Goal: Task Accomplishment & Management: Use online tool/utility

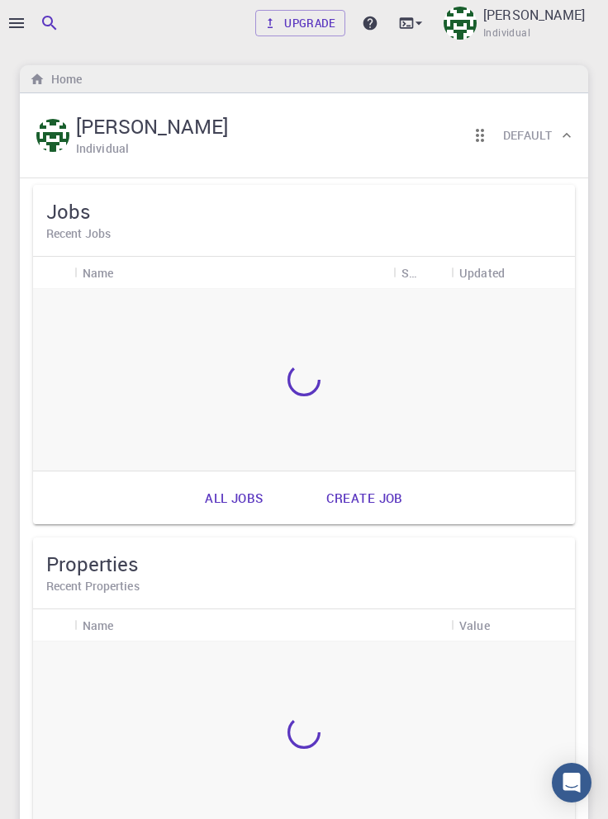
click at [17, 25] on icon "button" at bounding box center [17, 23] width 20 height 20
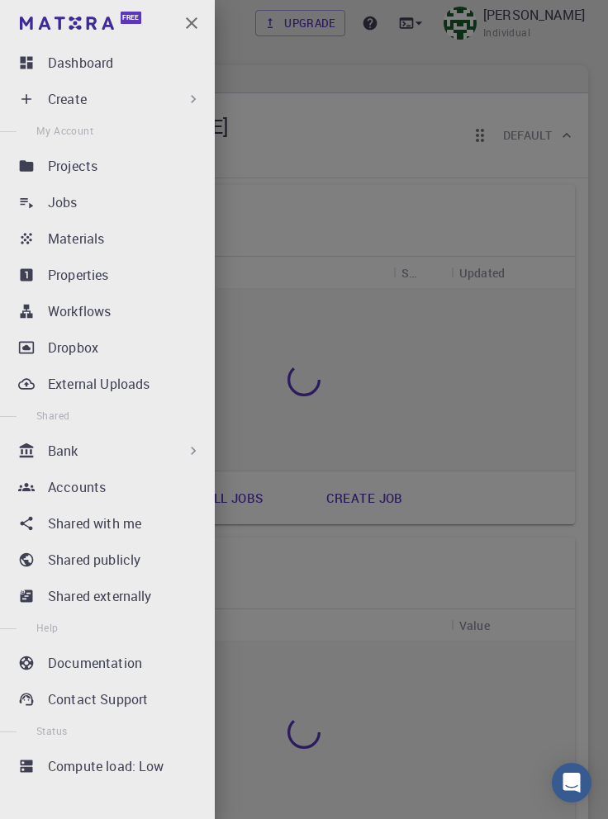
click at [97, 208] on div "Jobs" at bounding box center [128, 202] width 160 height 20
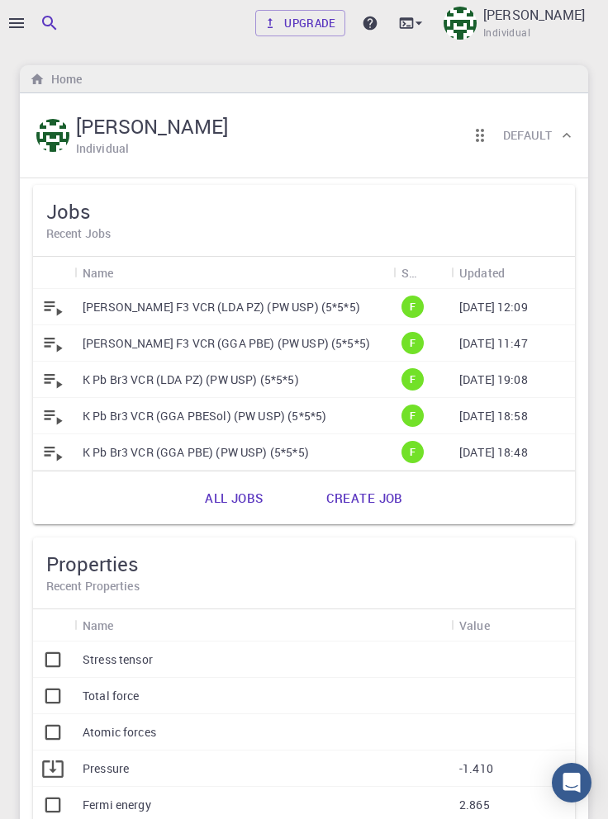
click at [235, 496] on link "All jobs" at bounding box center [234, 498] width 94 height 40
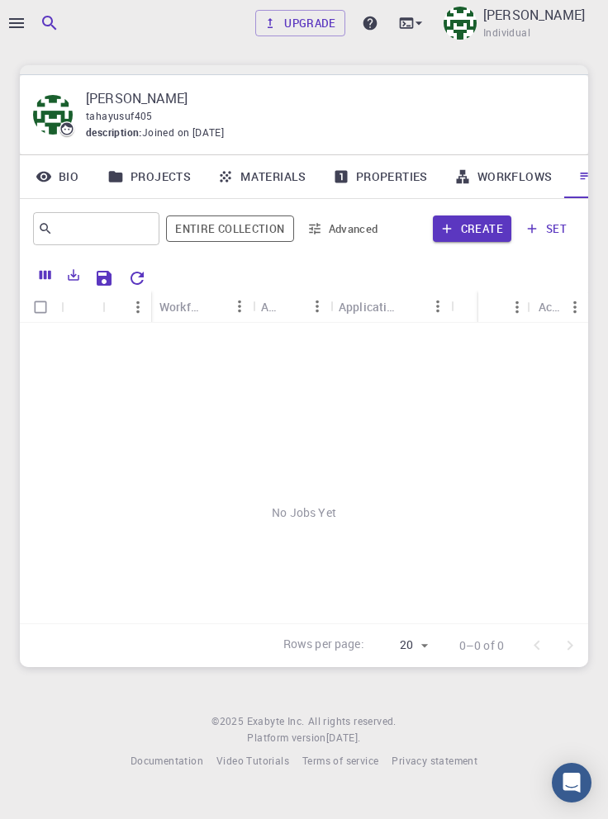
scroll to position [0, 56]
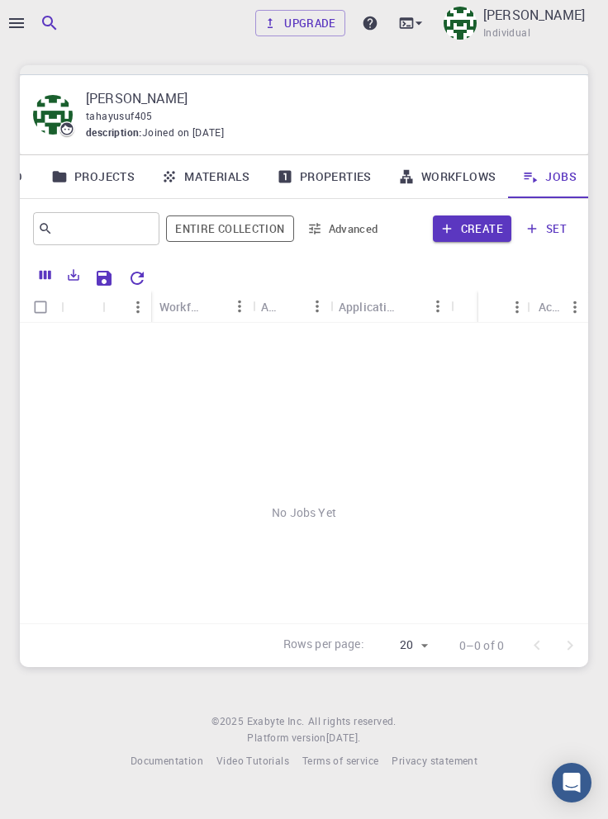
click at [135, 277] on icon "Reset Explorer Settings" at bounding box center [137, 278] width 20 height 20
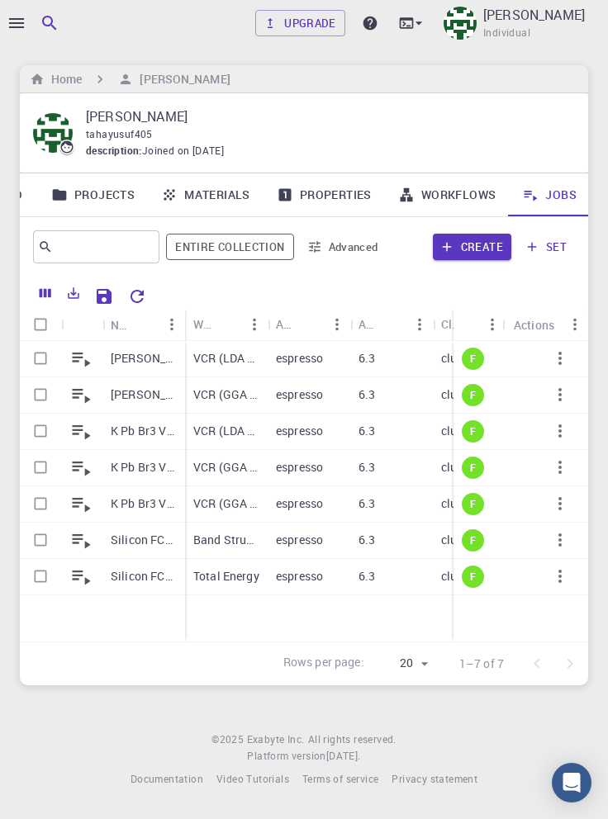
click at [148, 363] on p "[PERSON_NAME] F3 VCR (LDA PZ) (PW USP) (5*5*5)" at bounding box center [144, 358] width 66 height 17
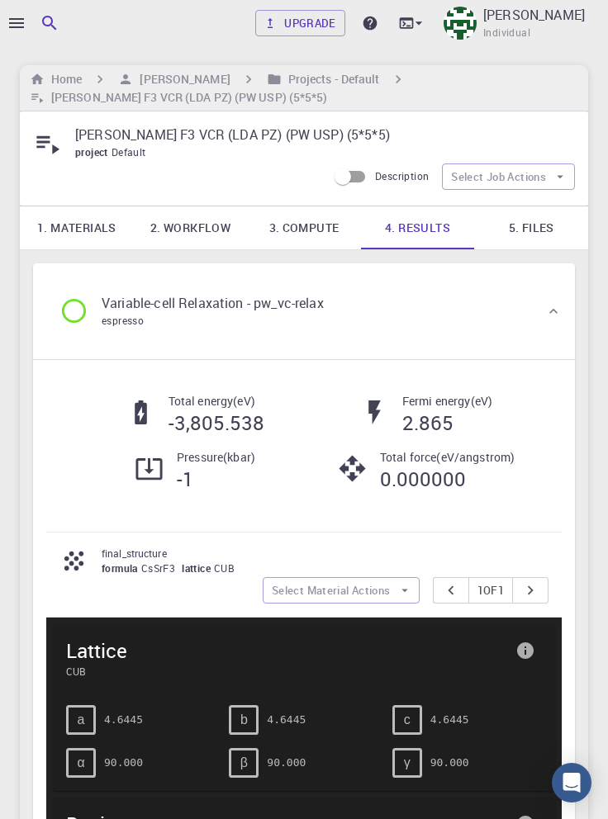
click at [23, 20] on icon "button" at bounding box center [17, 23] width 20 height 20
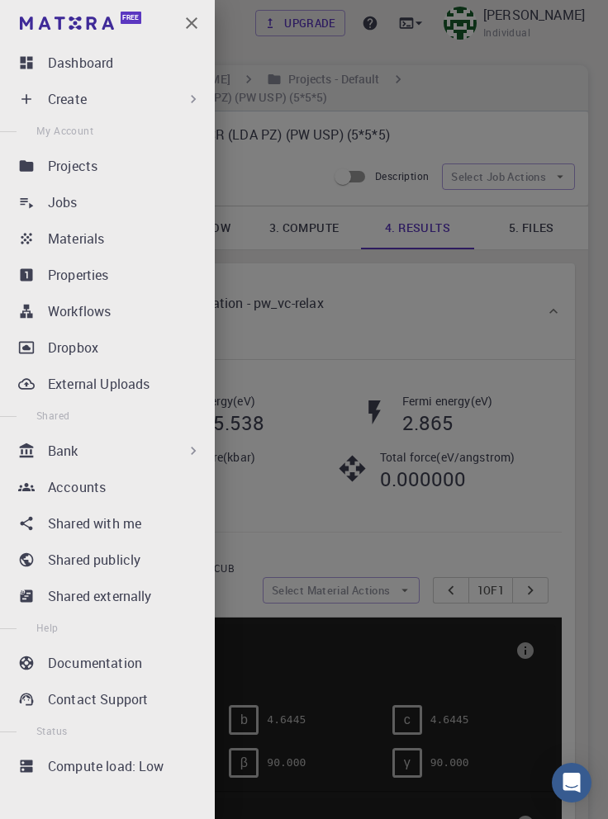
click at [142, 105] on div "Create" at bounding box center [125, 99] width 154 height 20
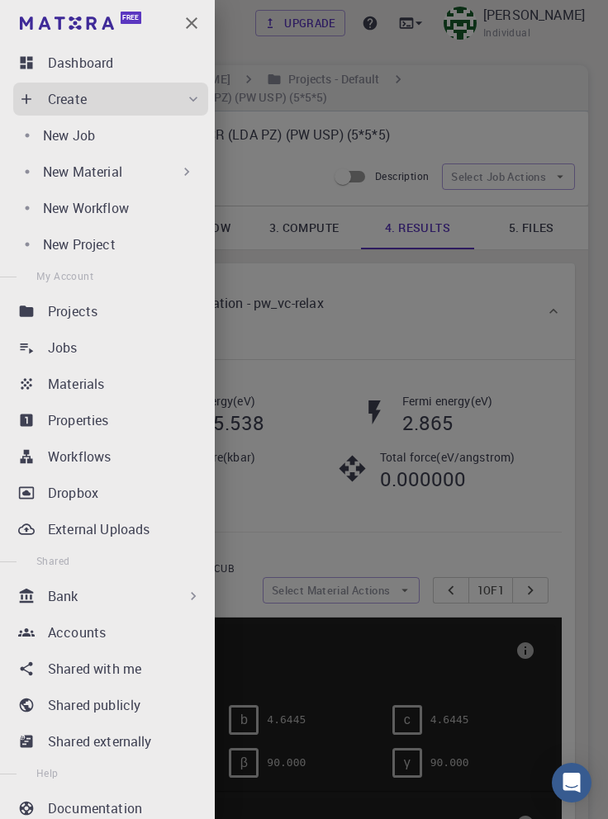
click at [107, 139] on div "New Job" at bounding box center [122, 136] width 159 height 20
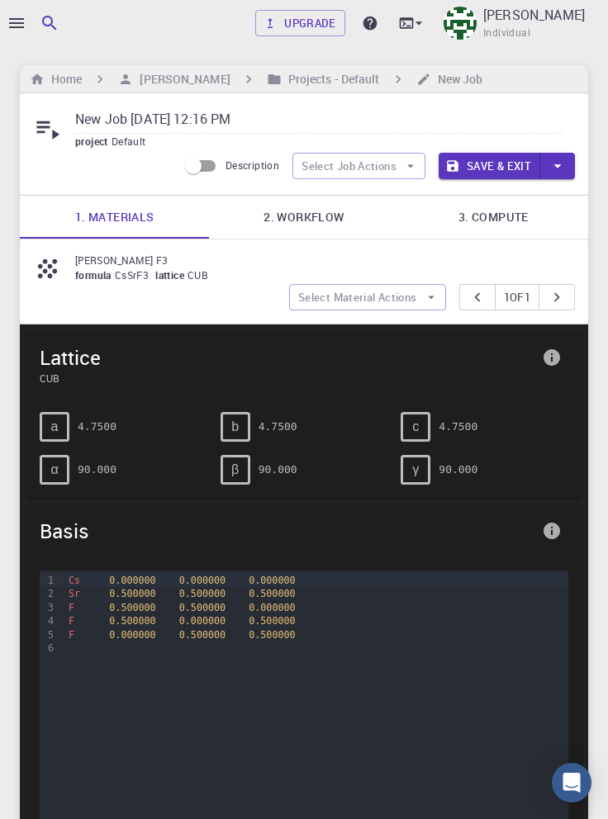
click at [244, 120] on input "New Job [DATE] 12:16 PM" at bounding box center [318, 120] width 486 height 27
click at [257, 125] on input "New Job [DATE] 12:16 PM" at bounding box center [318, 120] width 486 height 27
paste input "[PERSON_NAME] F3"
click at [310, 222] on link "2. Workflow" at bounding box center [303, 217] width 189 height 43
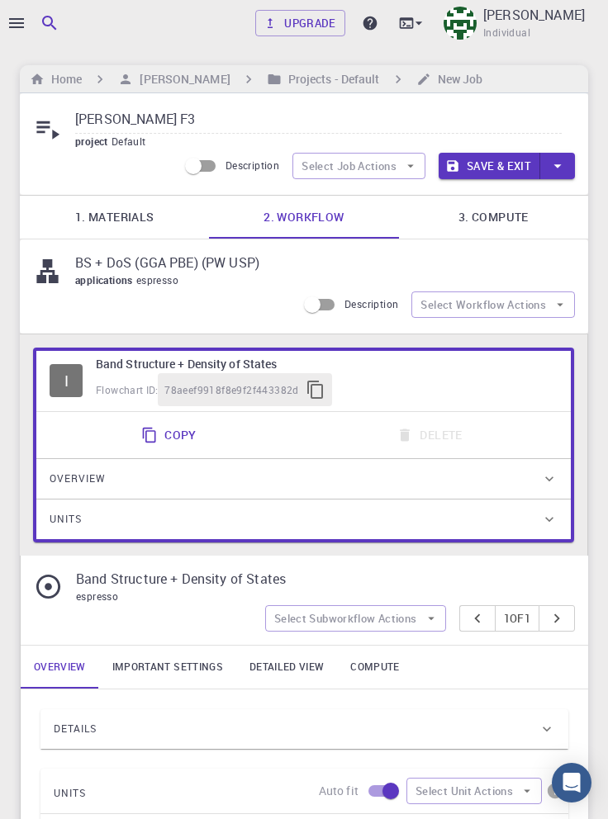
click at [319, 213] on link "2. Workflow" at bounding box center [303, 217] width 189 height 43
copy p "BS + DoS (GGA PBE) (PW USP)"
click at [175, 121] on input "[PERSON_NAME] F3" at bounding box center [318, 120] width 486 height 27
paste input "BS + DoS (GGA PBE) (PW USP)"
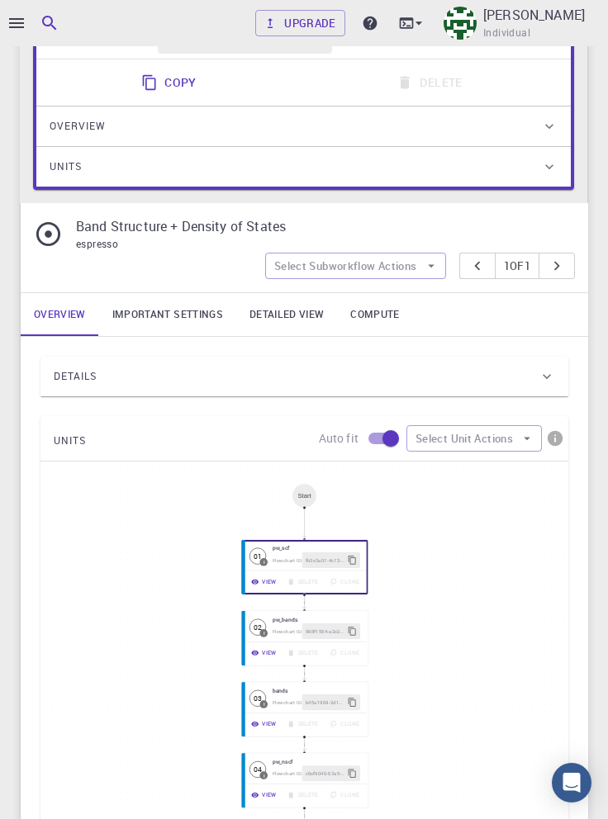
scroll to position [340, 0]
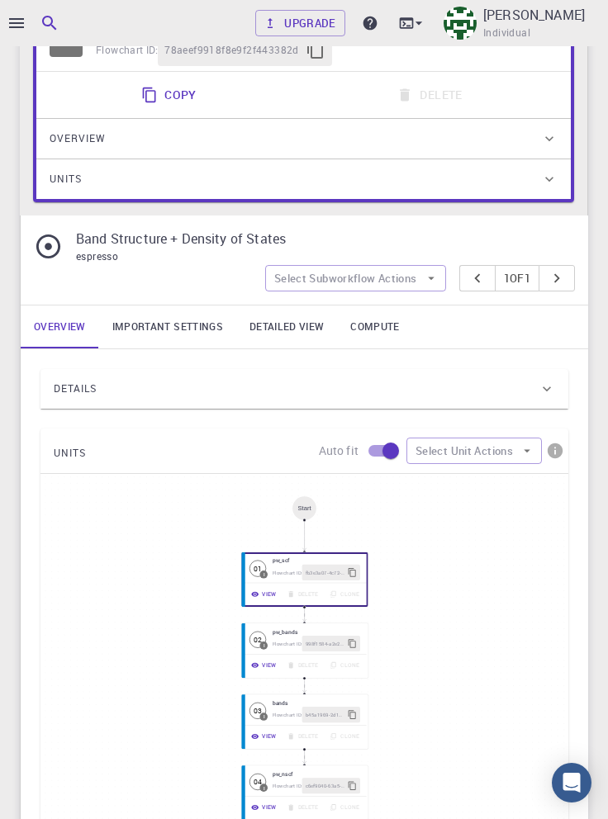
type input "Cs Sr F3 BS + DoS (GGA PBE) (PW USP)"
click at [167, 323] on link "Important settings" at bounding box center [167, 327] width 137 height 43
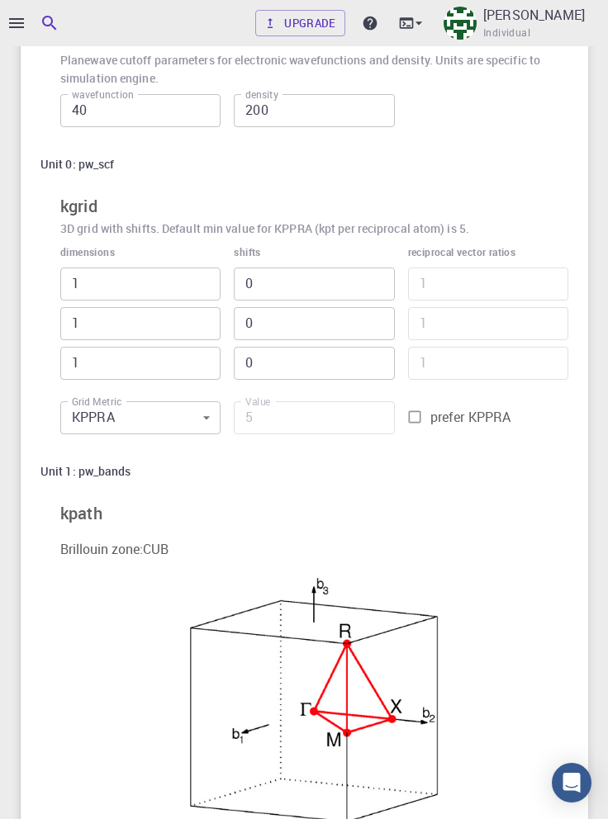
scroll to position [742, 0]
click at [428, 417] on input "prefer KPPRA" at bounding box center [414, 416] width 31 height 31
checkbox input "true"
click at [303, 422] on input "5" at bounding box center [314, 417] width 160 height 33
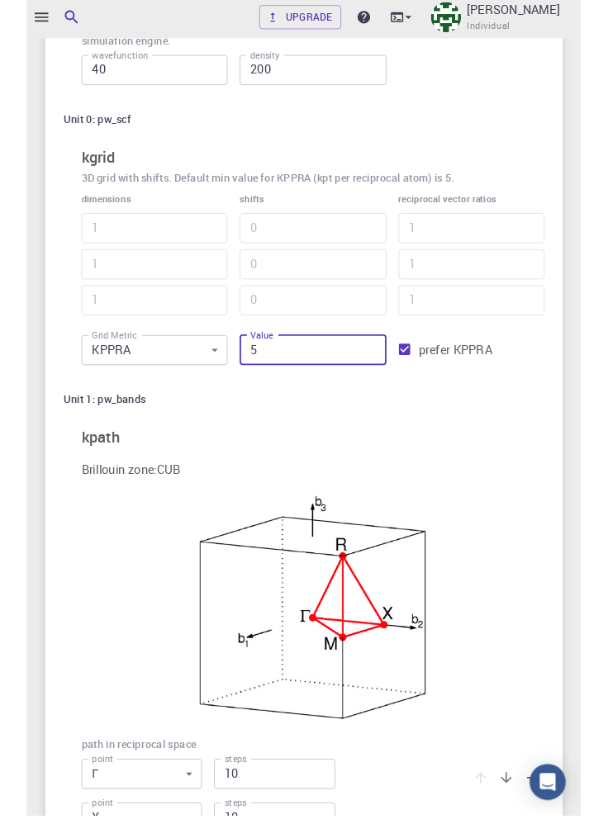
scroll to position [772, 0]
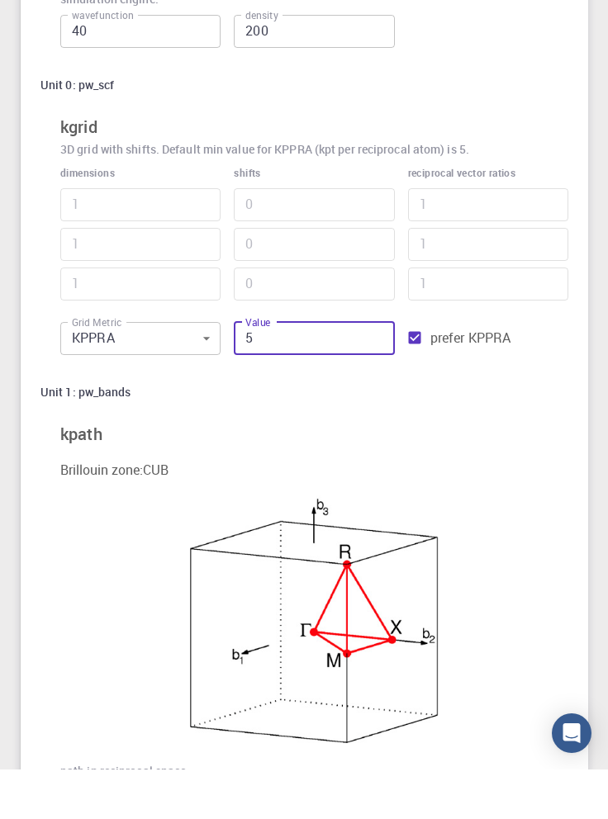
type input "65"
type input "3"
type input "625"
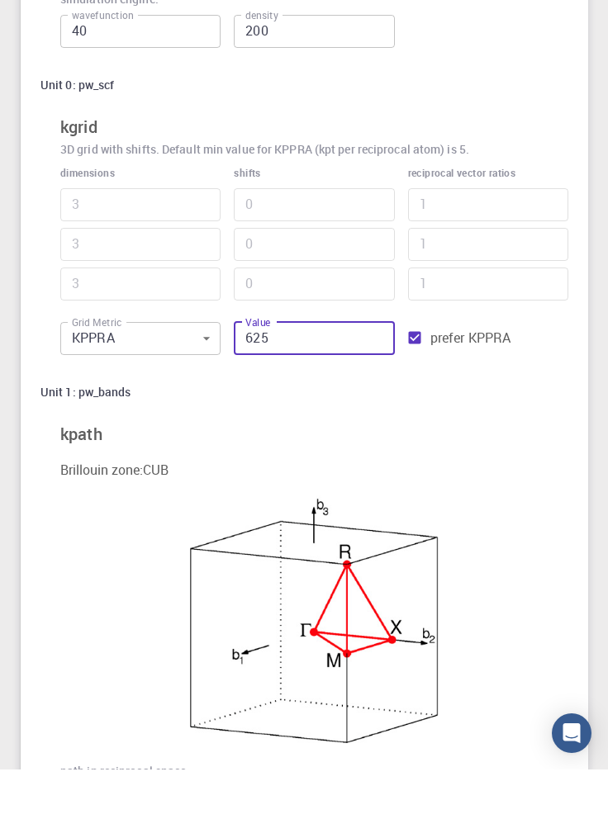
type input "5"
type input "6255"
type input "11"
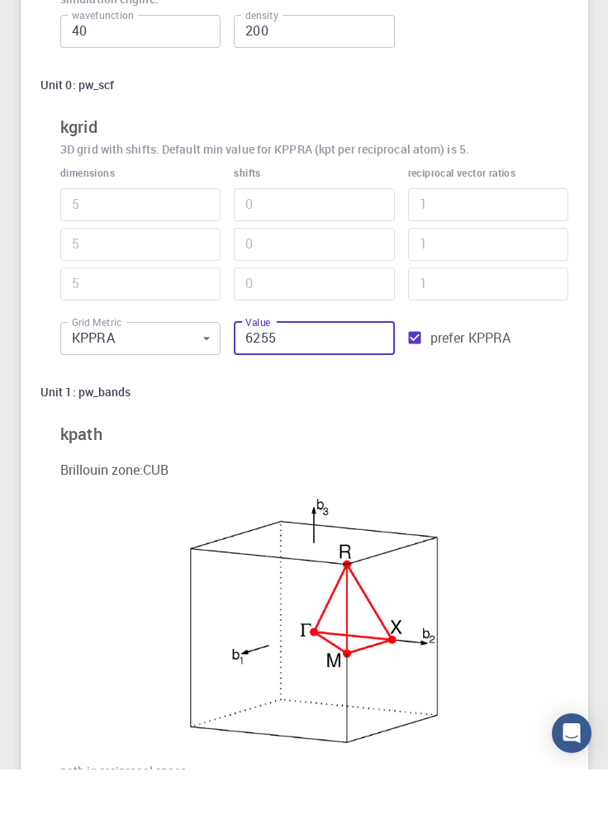
type input "11"
click at [283, 382] on input "6255" at bounding box center [314, 388] width 160 height 33
type input "625"
type input "5"
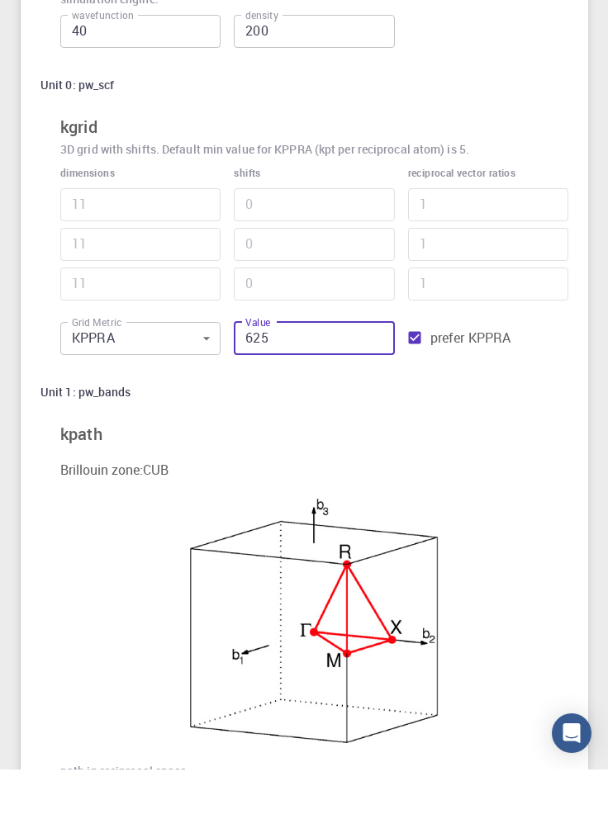
type input "5"
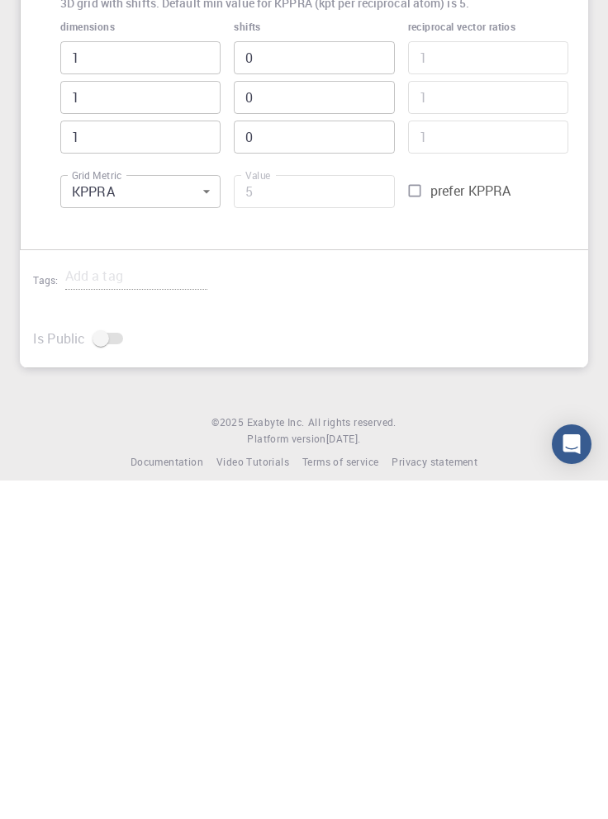
scroll to position [1805, 0]
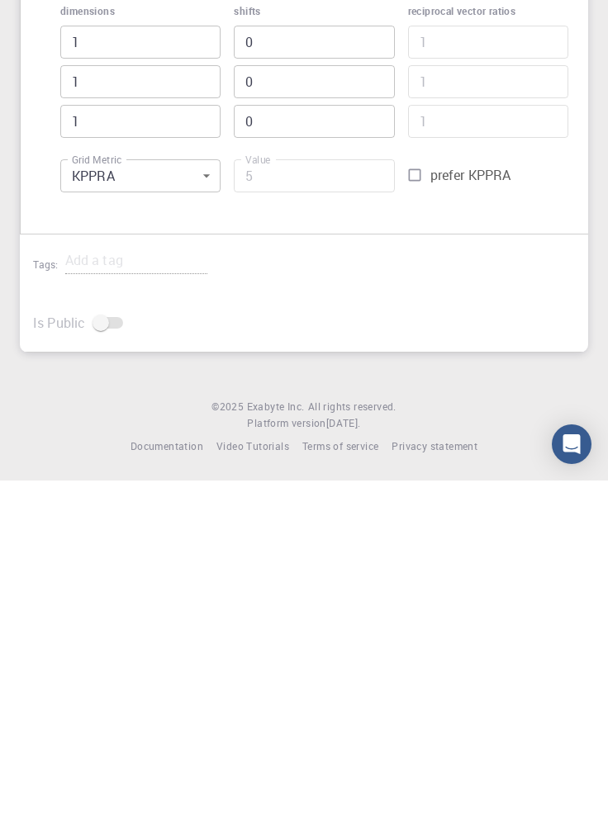
type input "625"
click at [423, 518] on input "prefer KPPRA" at bounding box center [414, 513] width 31 height 31
checkbox input "true"
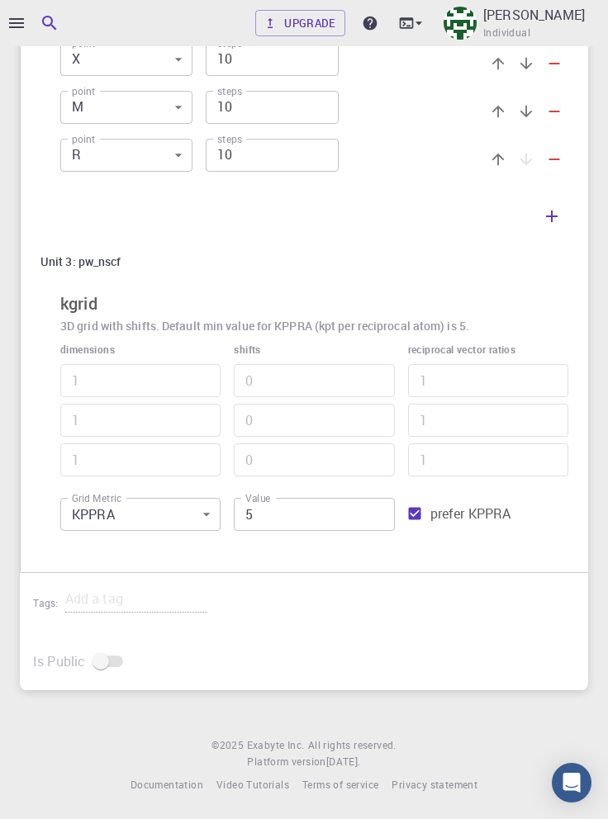
click at [308, 516] on input "5" at bounding box center [314, 514] width 160 height 33
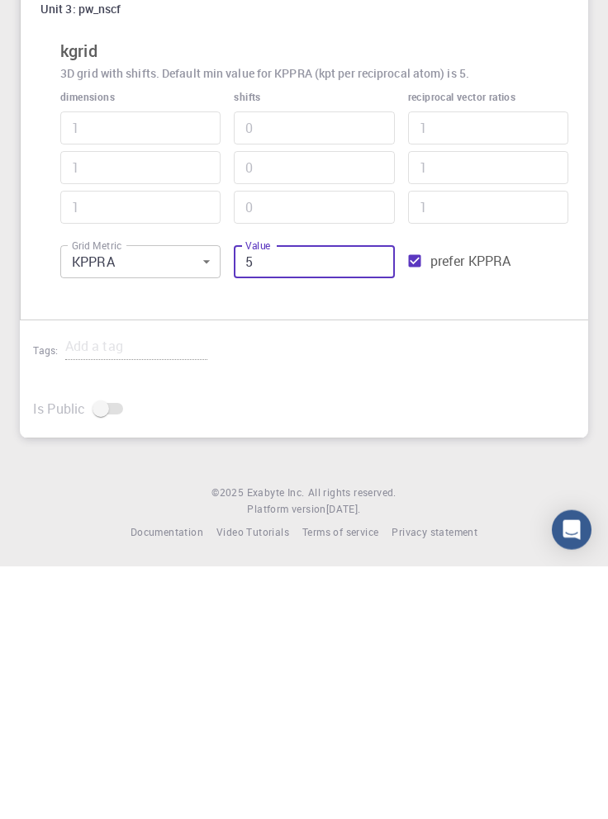
type input "65"
type input "3"
type input "625"
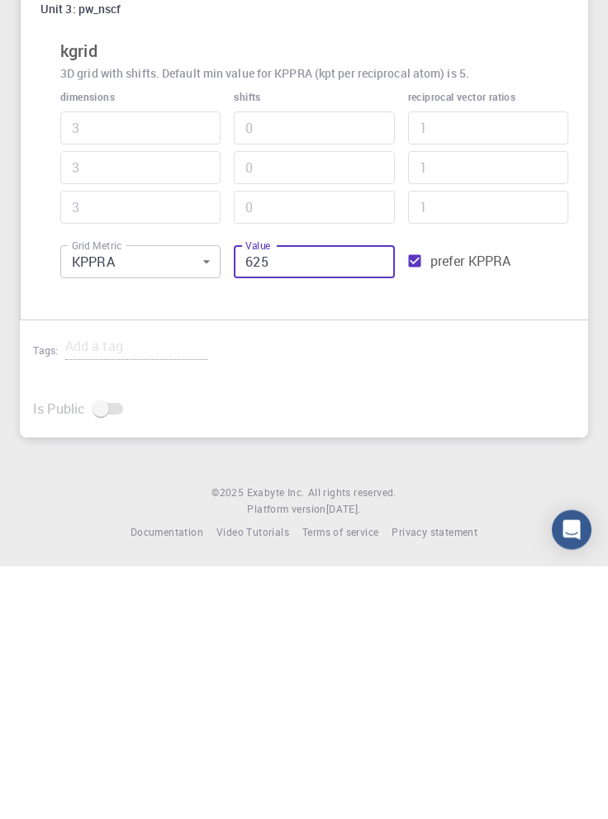
type input "5"
type input "6255"
type input "11"
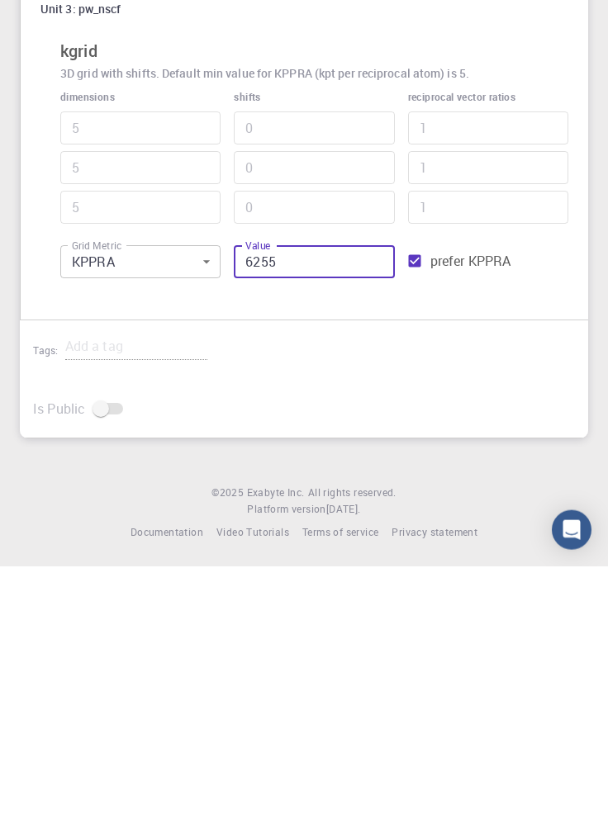
type input "11"
type input "625"
type input "5"
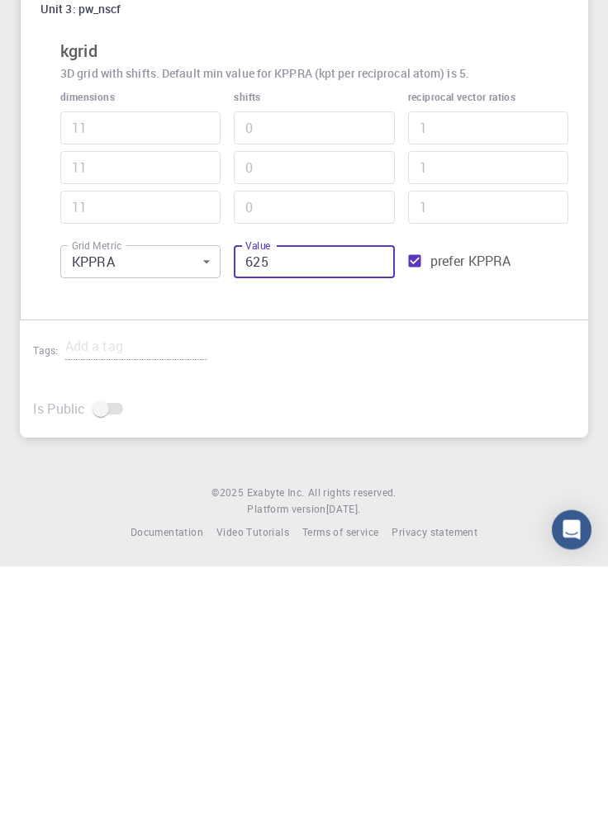
type input "5"
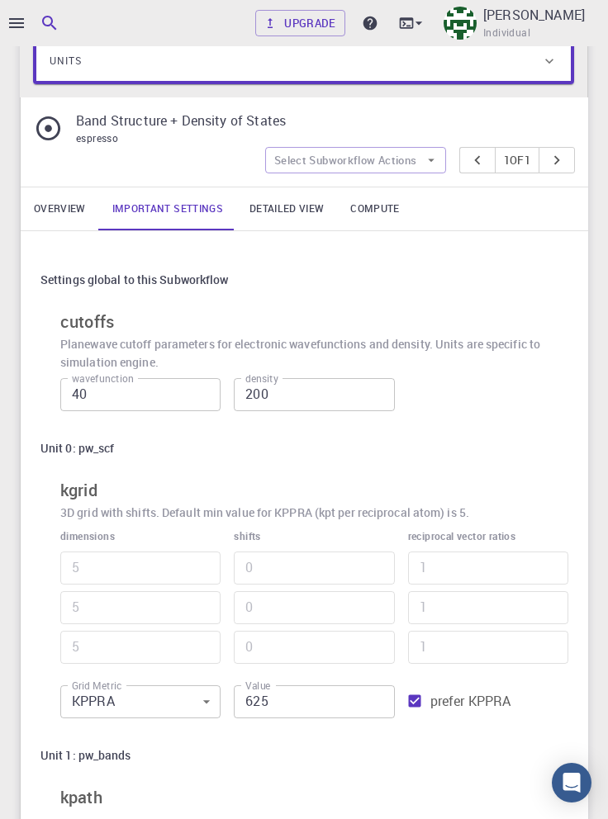
scroll to position [0, 0]
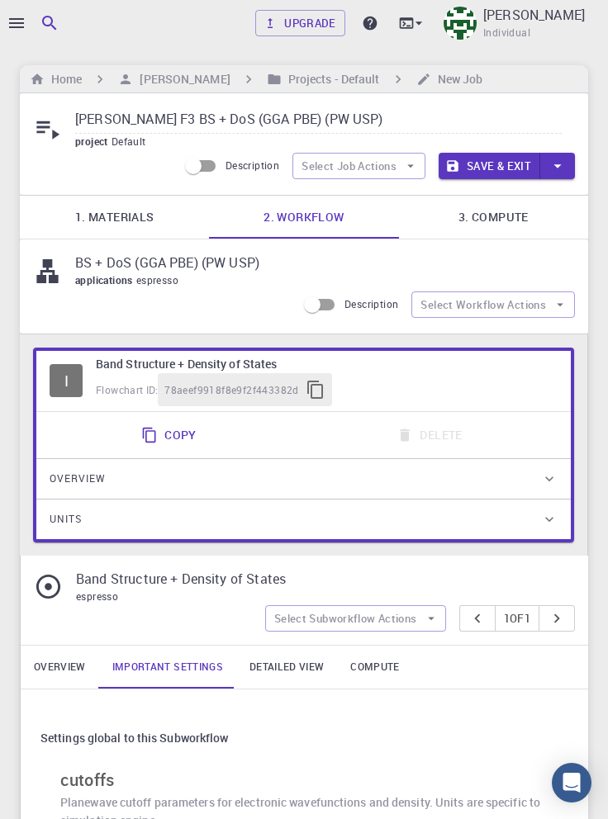
type input "625"
click at [378, 117] on input "Cs Sr F3 BS + DoS (GGA PBE) (PW USP)" at bounding box center [318, 120] width 486 height 27
type input "[PERSON_NAME] F3 BS + DoS (GGA PBE) (PW USP) (5*5*5)"
click at [520, 211] on link "3. Compute" at bounding box center [493, 217] width 189 height 43
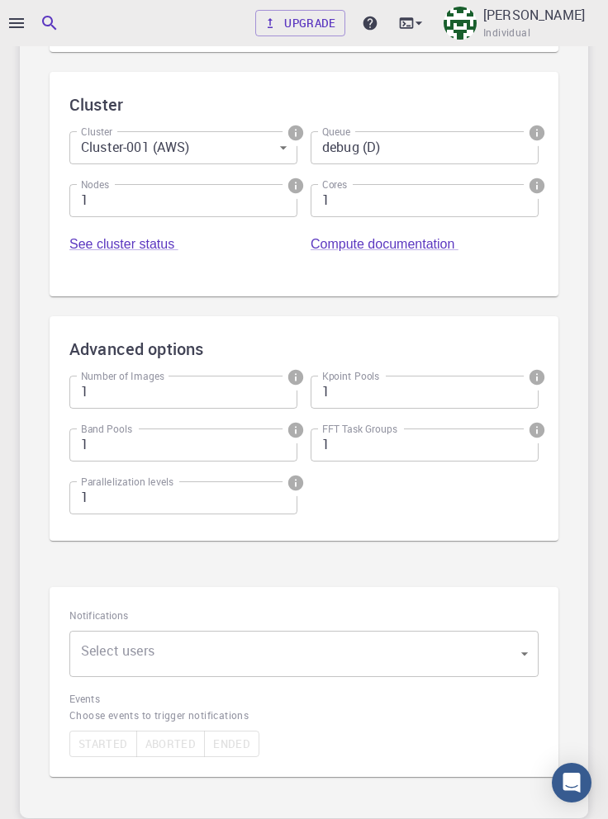
scroll to position [443, 0]
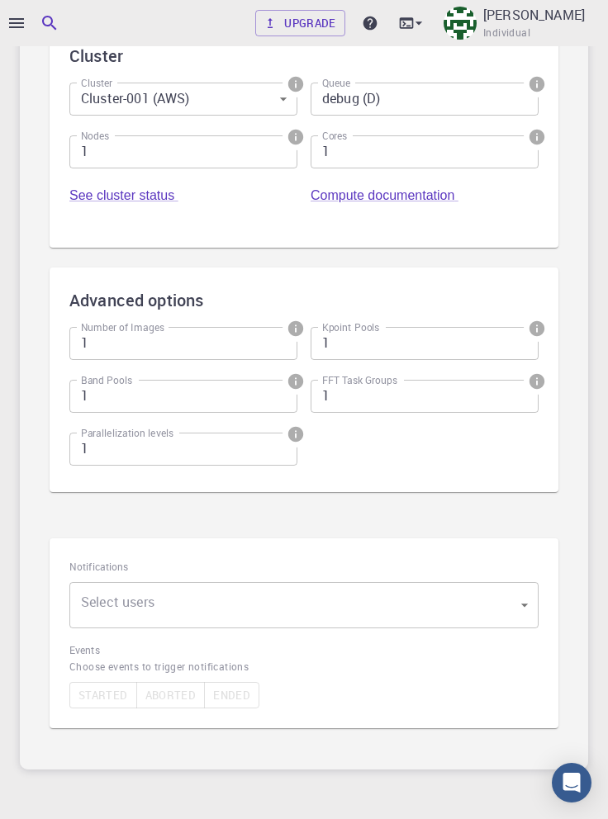
click at [321, 615] on body "Upgrade Taha Yusuf Individual Home Taha Yusuf Projects - Default New Job Cs Sr …" at bounding box center [304, 227] width 608 height 1341
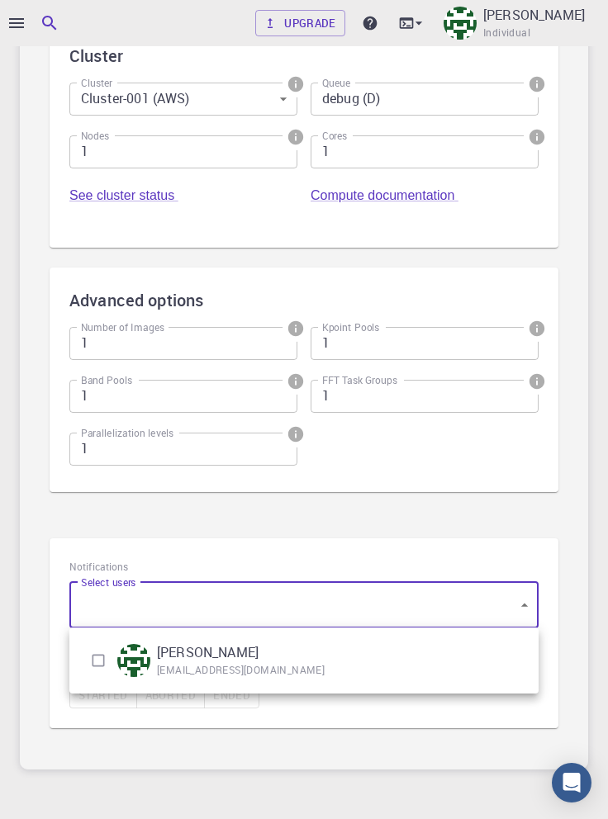
click at [93, 666] on input "checkbox" at bounding box center [98, 660] width 31 height 31
checkbox input "true"
type input "[object Object]"
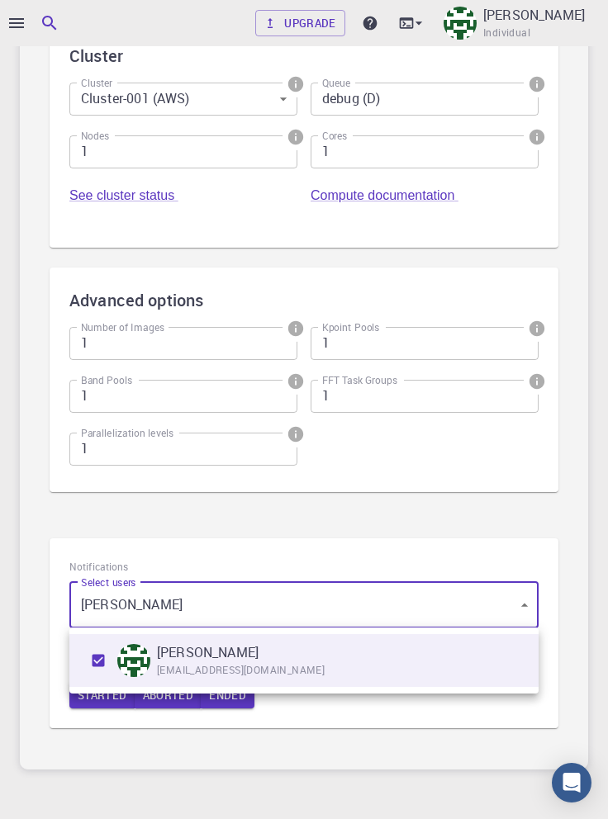
click at [600, 524] on div at bounding box center [304, 409] width 608 height 819
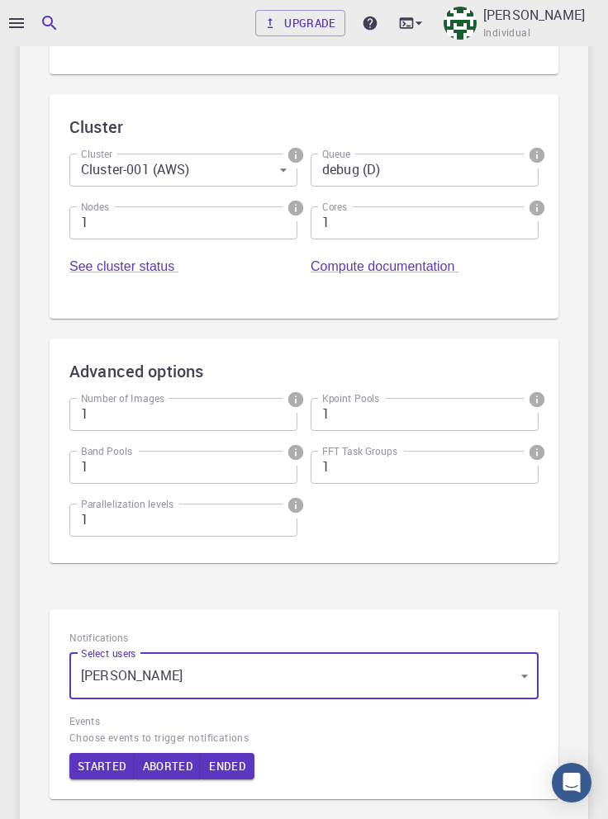
scroll to position [0, 0]
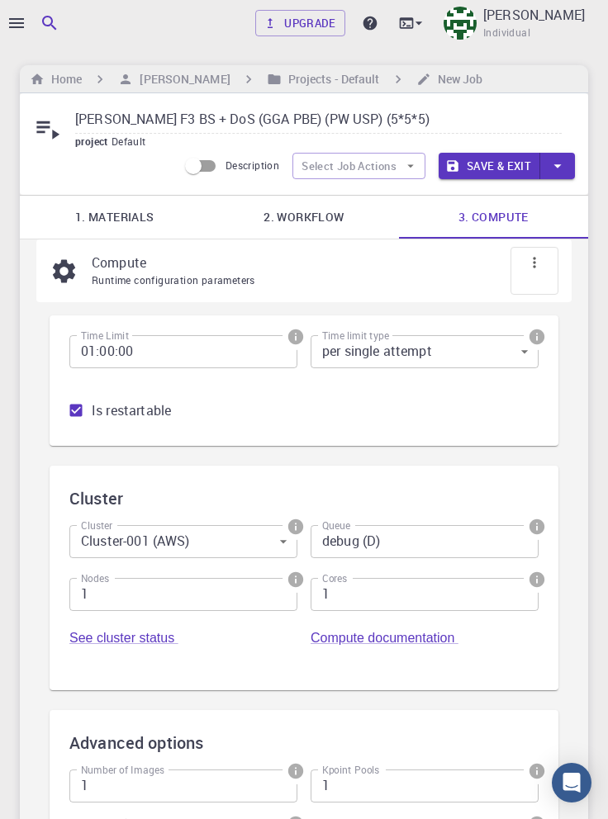
click at [490, 164] on button "Save & Exit" at bounding box center [490, 166] width 102 height 26
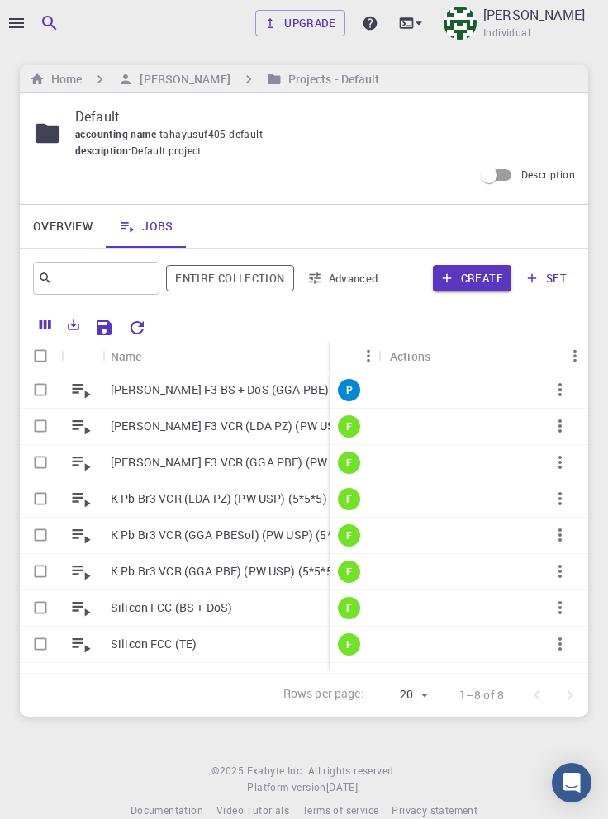
click at [560, 392] on icon "button" at bounding box center [560, 390] width 20 height 20
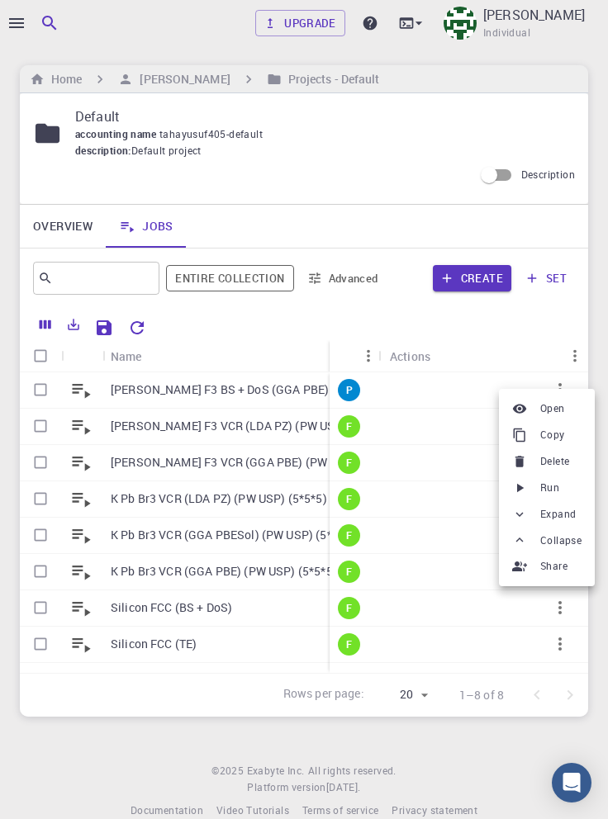
click at [548, 492] on span "Run" at bounding box center [549, 488] width 19 height 17
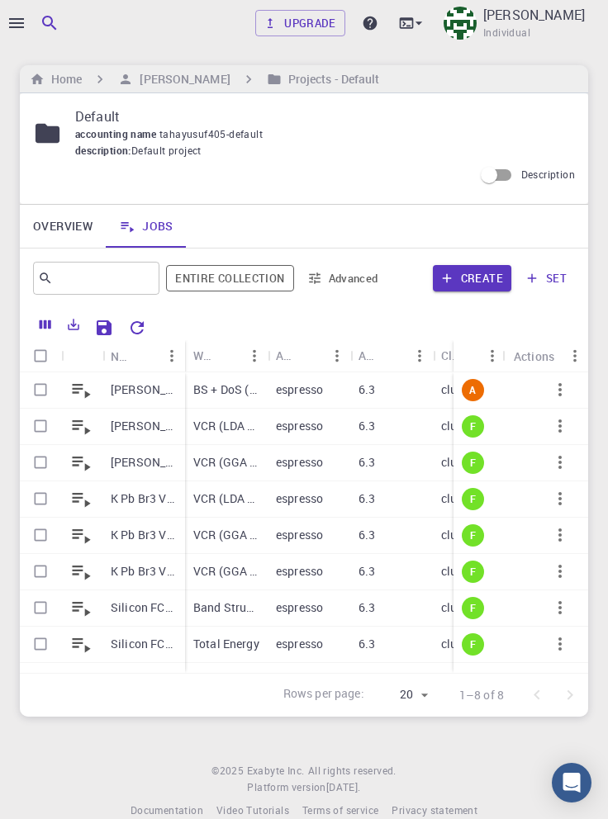
click at [148, 394] on p "[PERSON_NAME] F3 BS + DoS (GGA PBE) (PW USP) (5*5*5)" at bounding box center [144, 390] width 66 height 17
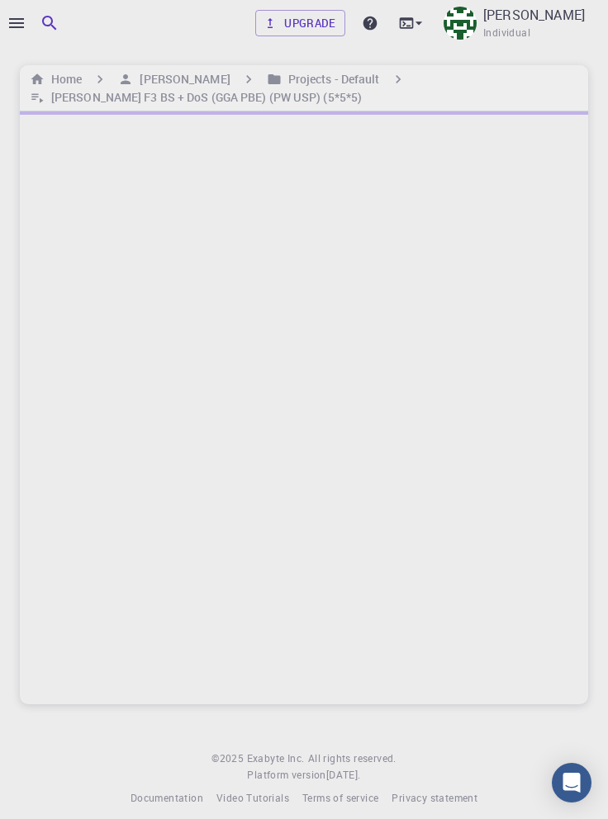
click at [19, 24] on icon "button" at bounding box center [17, 23] width 20 height 20
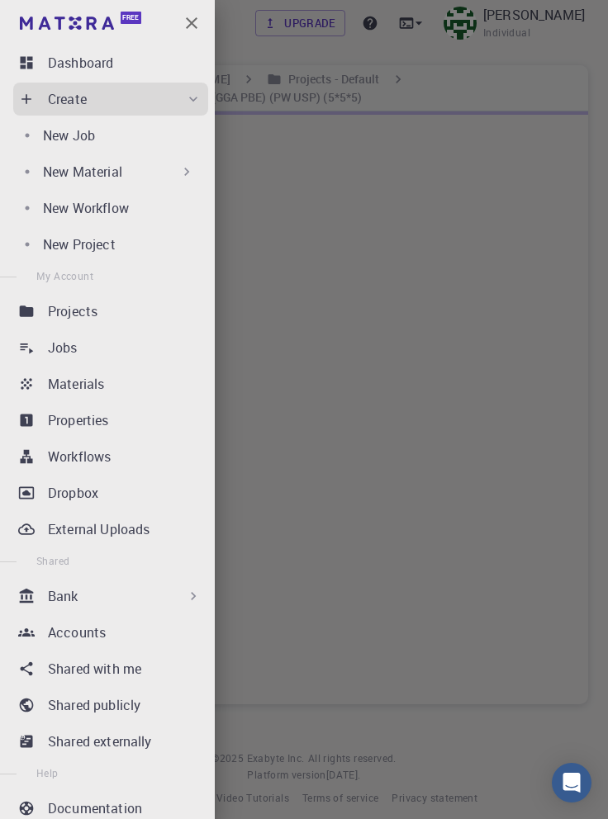
click at [75, 140] on p "New Job" at bounding box center [69, 136] width 52 height 20
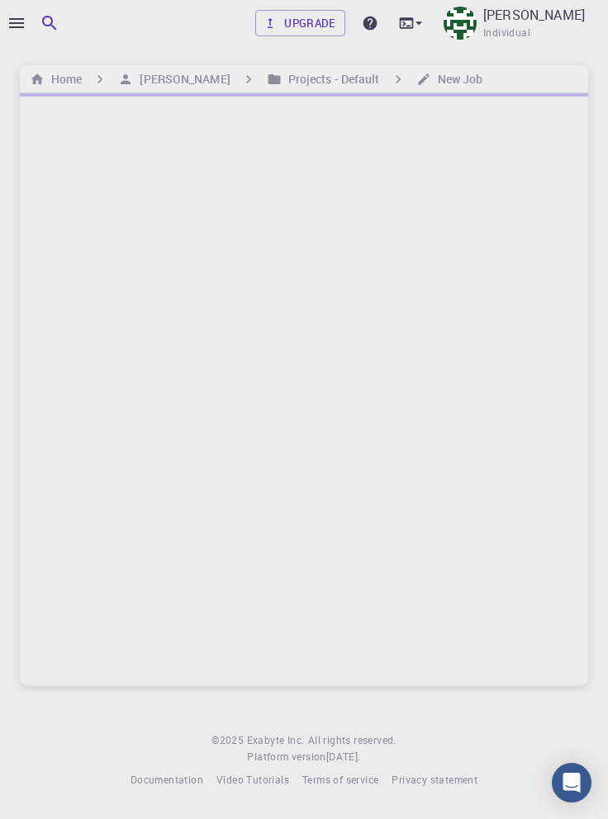
click at [23, 26] on icon "button" at bounding box center [17, 23] width 20 height 20
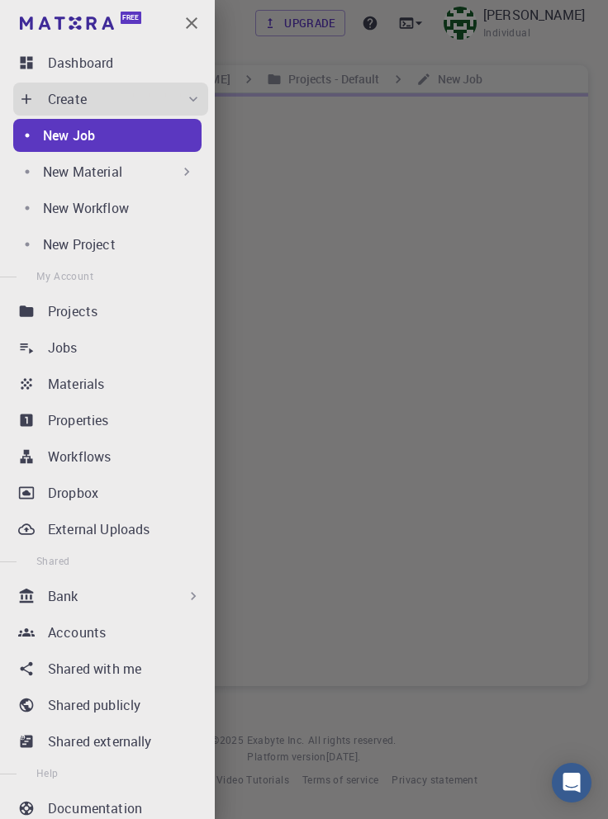
click at [68, 353] on p "Jobs" at bounding box center [63, 348] width 30 height 20
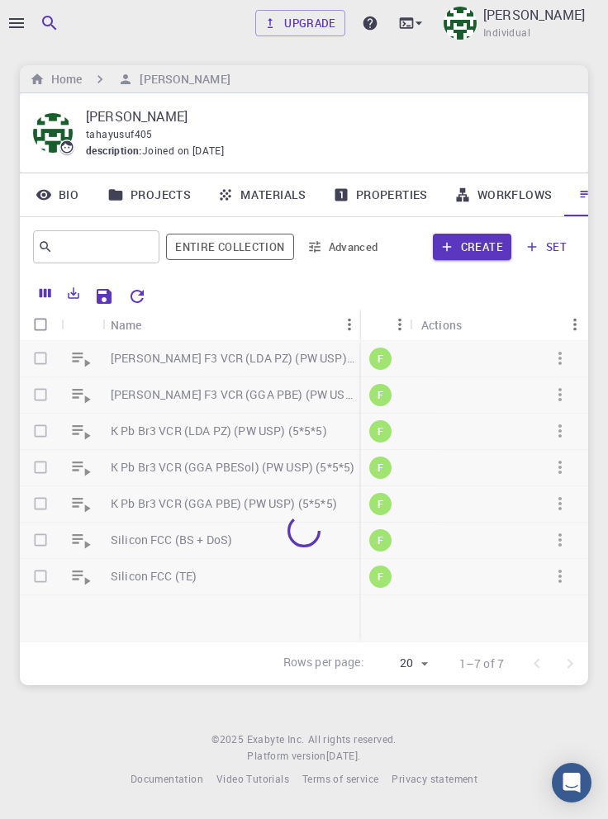
scroll to position [0, 56]
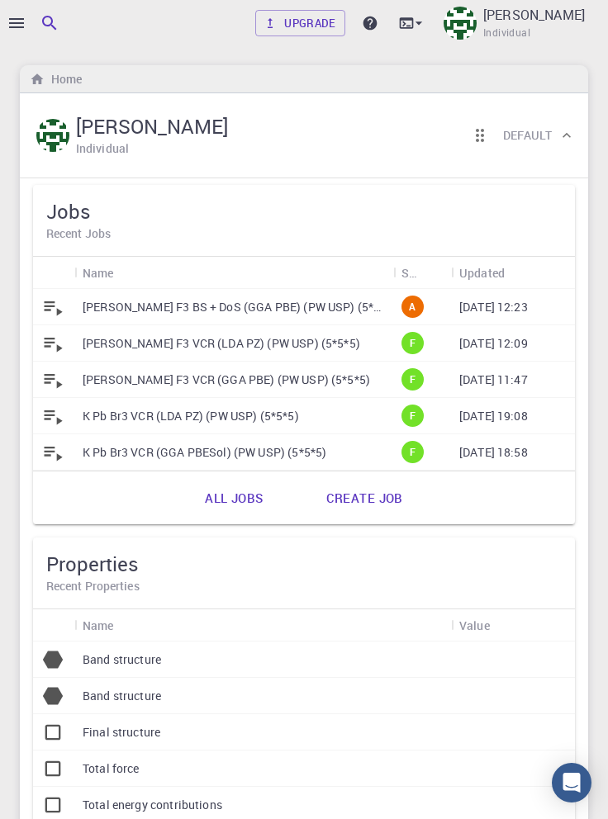
click at [275, 307] on p "[PERSON_NAME] F3 BS + DoS (GGA PBE) (PW USP) (5*5*5)" at bounding box center [234, 307] width 302 height 17
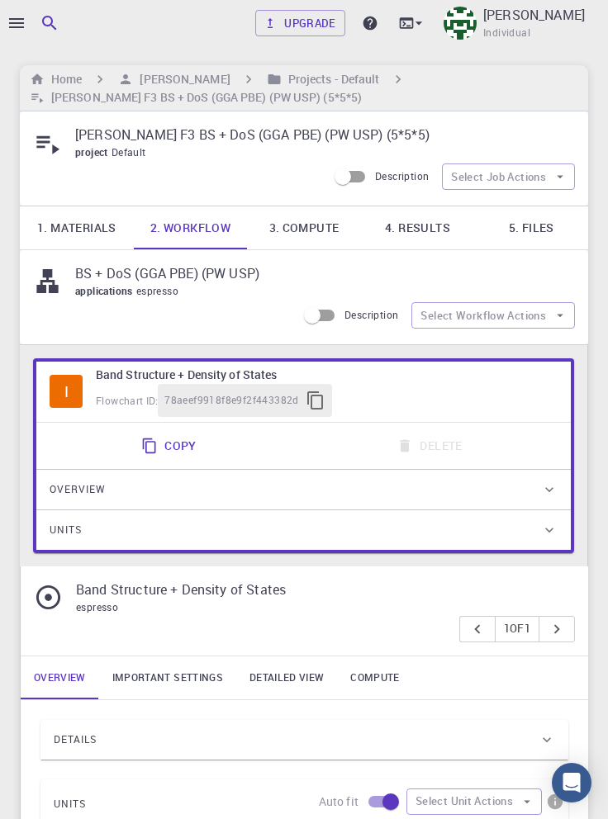
type input "/export/share/pseudo/cs/gga/pbe/gbrv/1.0/us/cs_pbe_gbrv_1.0.upf"
type input "/export/share/pseudo/sr/gga/pbe/gbrv/1.0/us/sr_pbe_gbrv_1.0.upf"
type input "/export/share/pseudo/f/gga/pbe/gbrv/1.4/us/f_pbe_gbrv_1.4.upf"
click at [420, 232] on link "4. Results" at bounding box center [418, 227] width 114 height 43
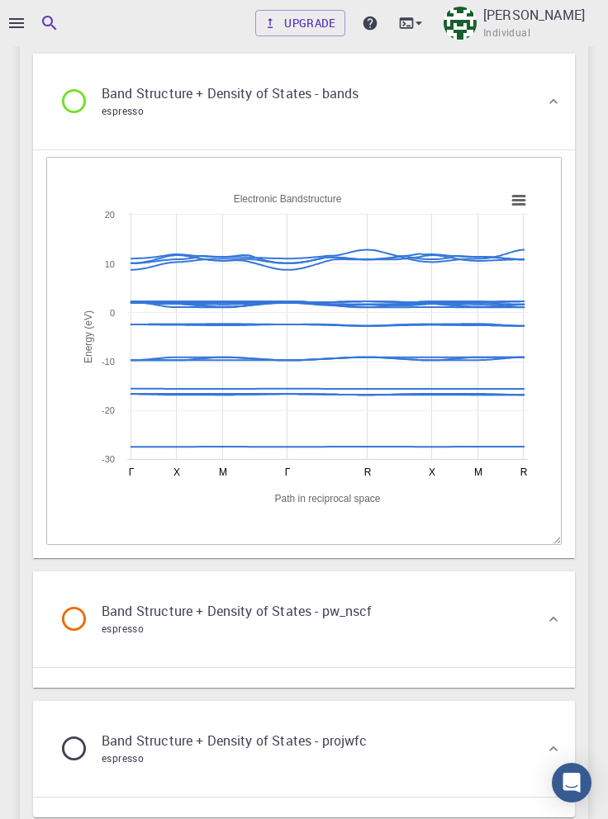
scroll to position [1586, 0]
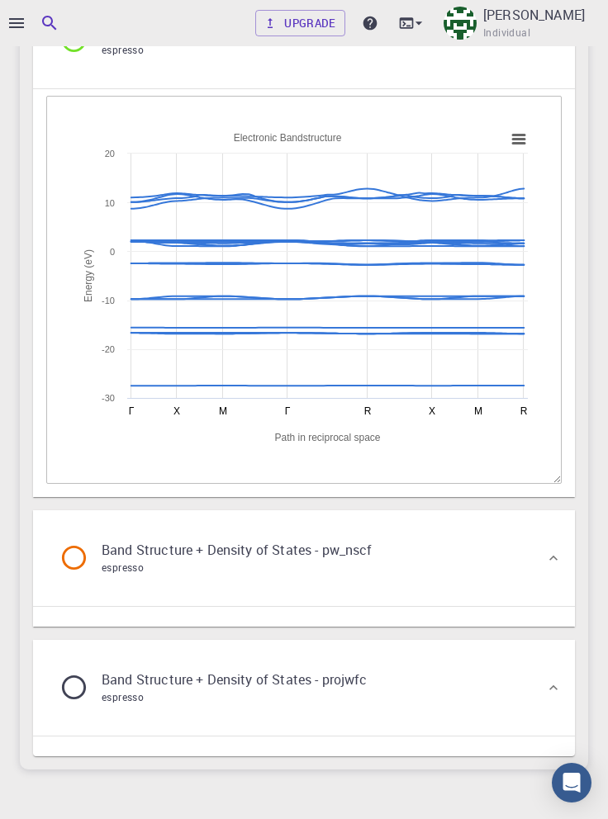
click at [517, 566] on div "Band Structure + Density of States - pw_nscf espresso" at bounding box center [295, 558] width 499 height 63
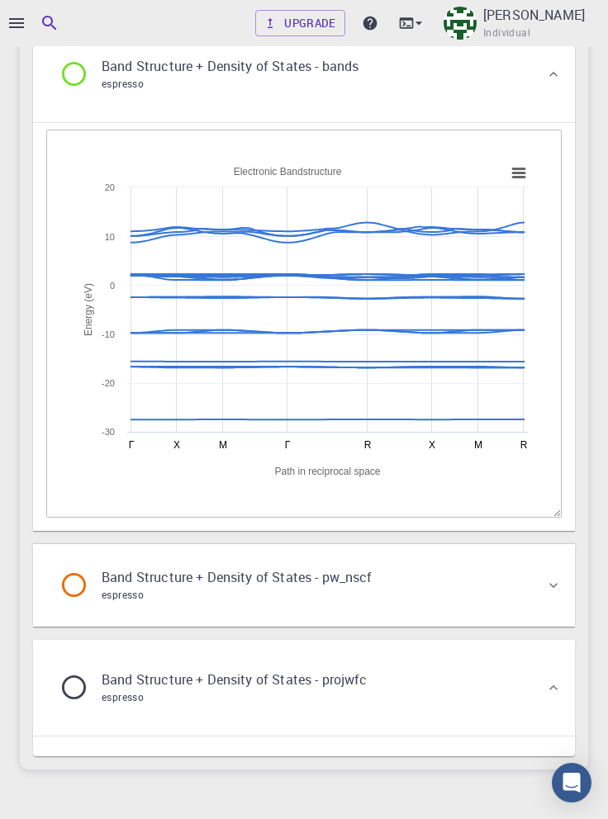
click at [524, 580] on div "Band Structure + Density of States - pw_nscf espresso" at bounding box center [295, 585] width 499 height 63
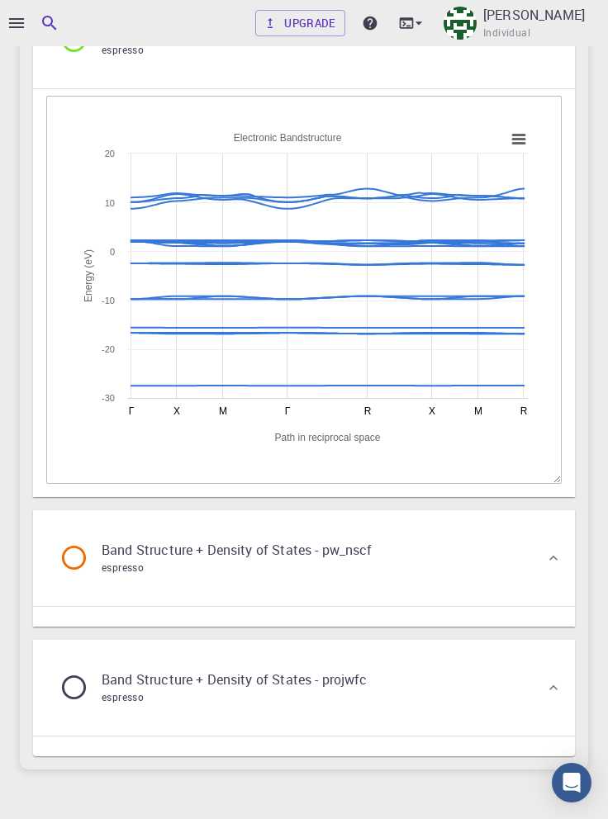
click at [496, 697] on div "Band Structure + Density of States - projwfc espresso" at bounding box center [295, 688] width 499 height 63
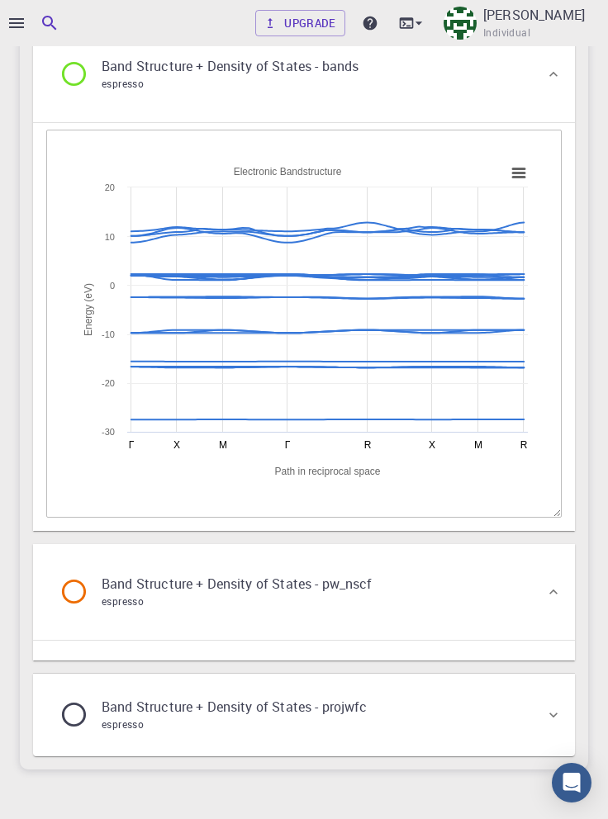
click at [504, 703] on div "Band Structure + Density of States - projwfc espresso" at bounding box center [295, 715] width 499 height 63
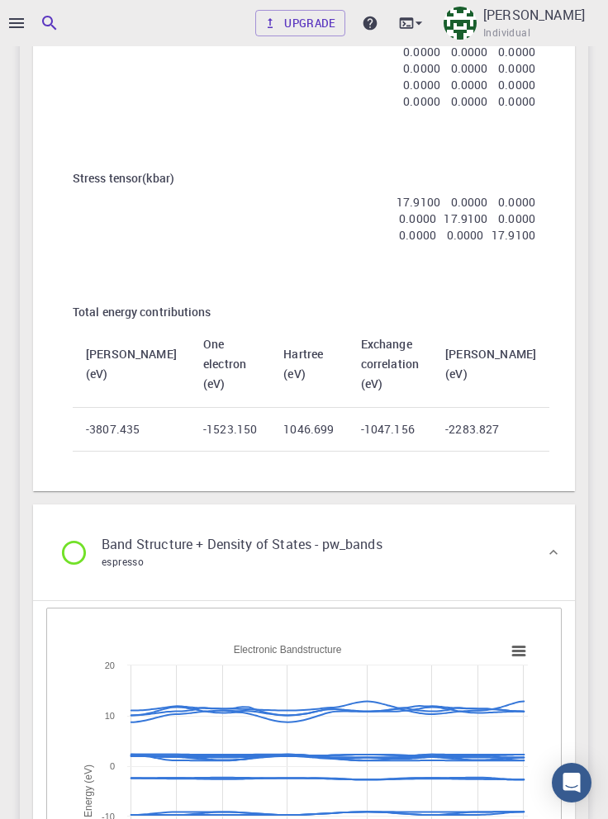
scroll to position [553, 0]
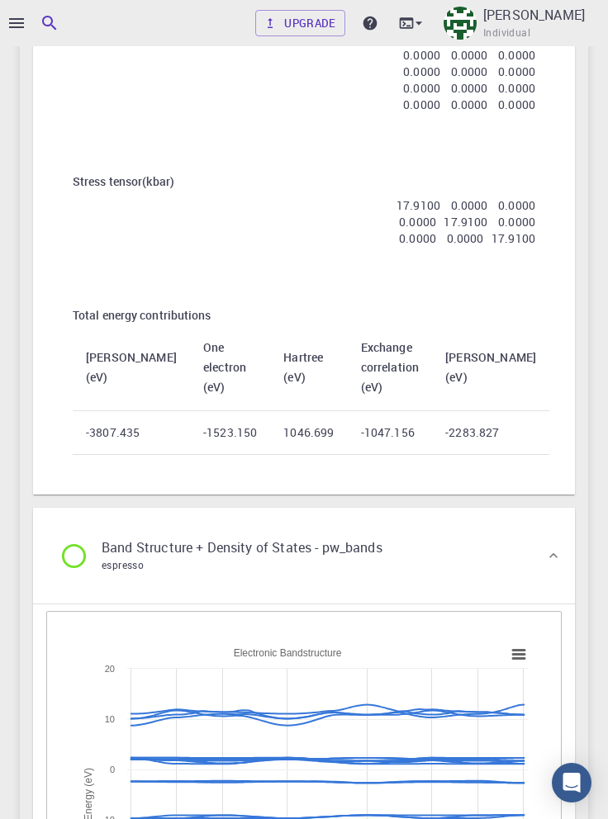
click at [532, 562] on div "Band Structure + Density of States - pw_bands espresso" at bounding box center [295, 555] width 499 height 63
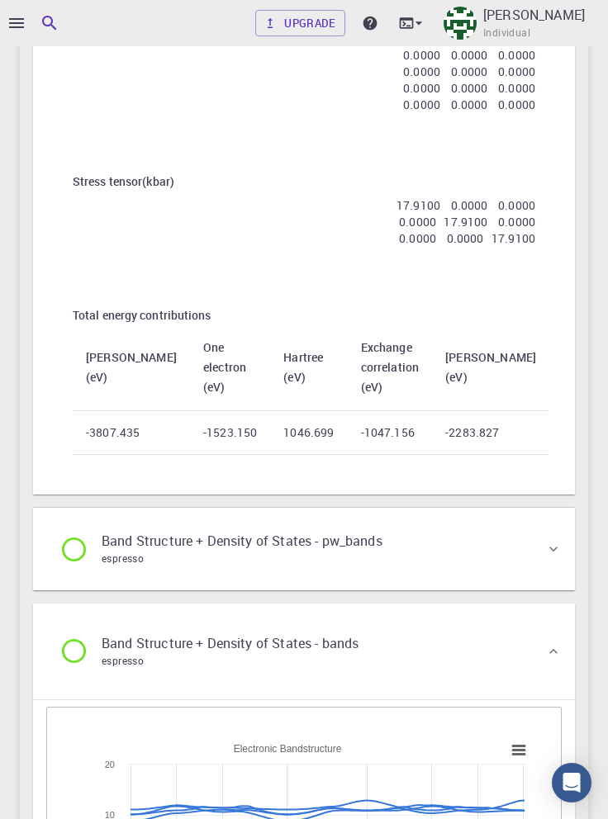
click at [534, 562] on div "Band Structure + Density of States - pw_bands espresso" at bounding box center [295, 549] width 499 height 63
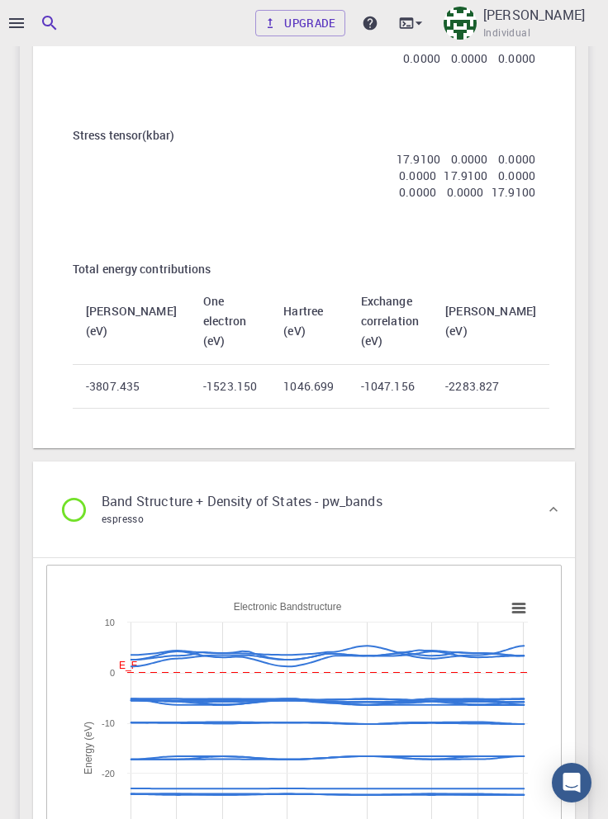
scroll to position [600, 0]
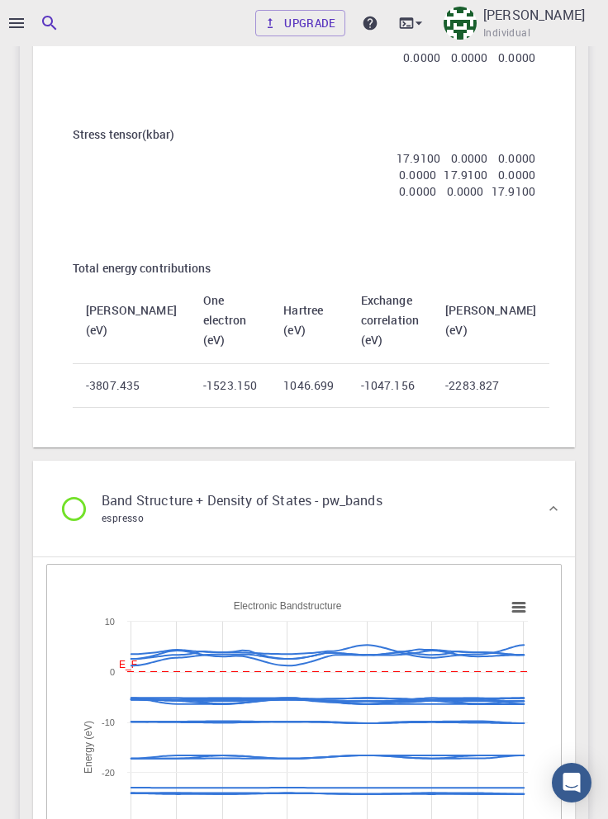
click at [9, 818] on div at bounding box center [304, 409] width 608 height 819
